Goal: Find specific page/section: Find specific page/section

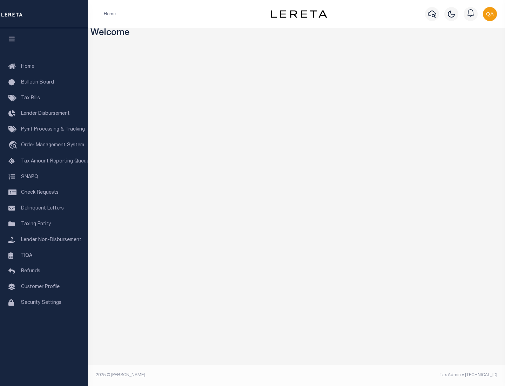
click at [44, 192] on span "Check Requests" at bounding box center [40, 192] width 38 height 5
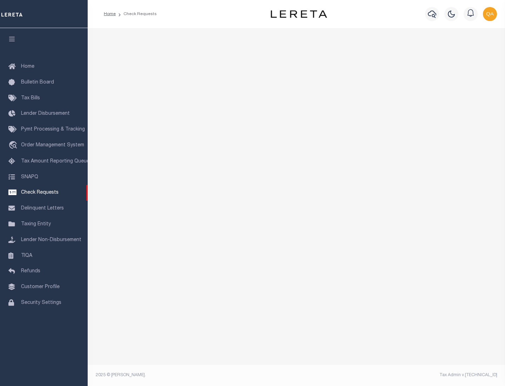
select select "50"
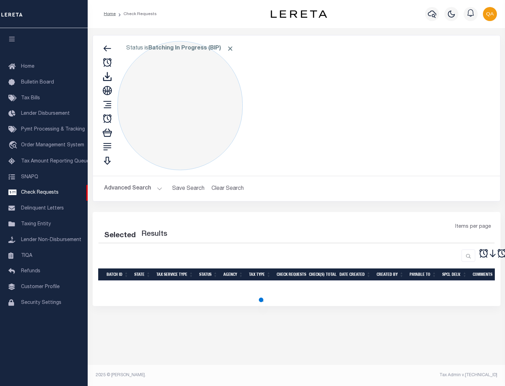
select select "50"
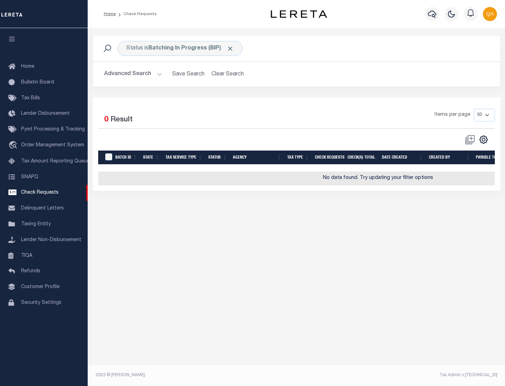
click at [230, 48] on span "Click to Remove" at bounding box center [229, 48] width 7 height 7
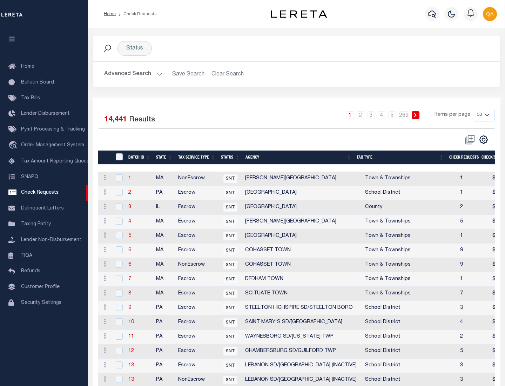
scroll to position [338, 0]
